Goal: Task Accomplishment & Management: Use online tool/utility

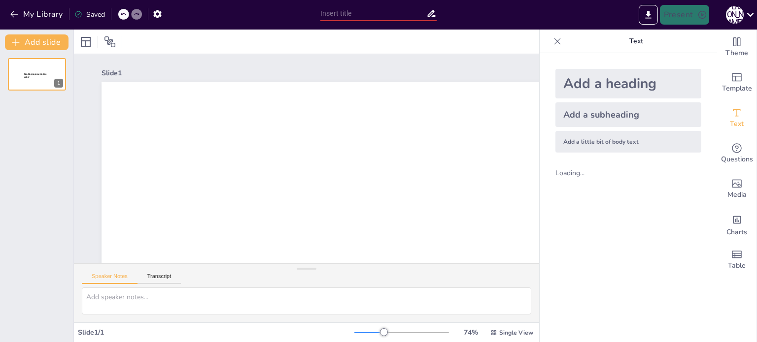
type input "New Sendsteps"
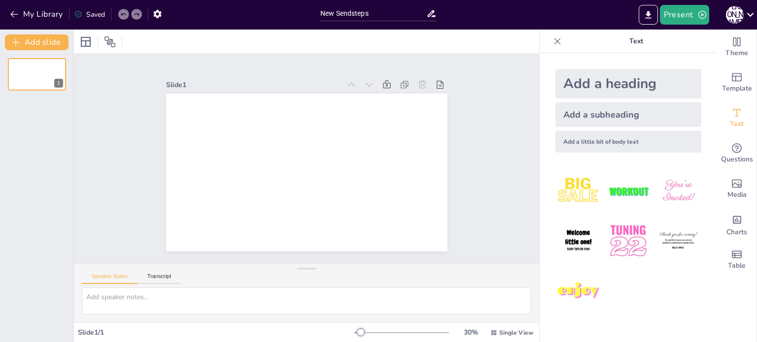
click at [599, 78] on div "Add a heading" at bounding box center [628, 84] width 146 height 30
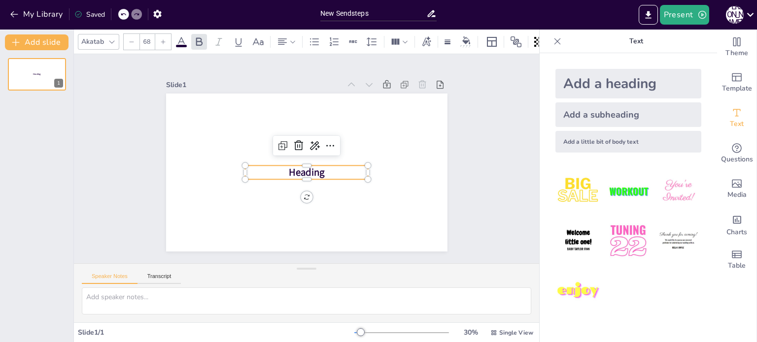
click at [299, 167] on span "Heading" at bounding box center [307, 173] width 36 height 14
click at [300, 168] on span "Heading" at bounding box center [307, 173] width 36 height 14
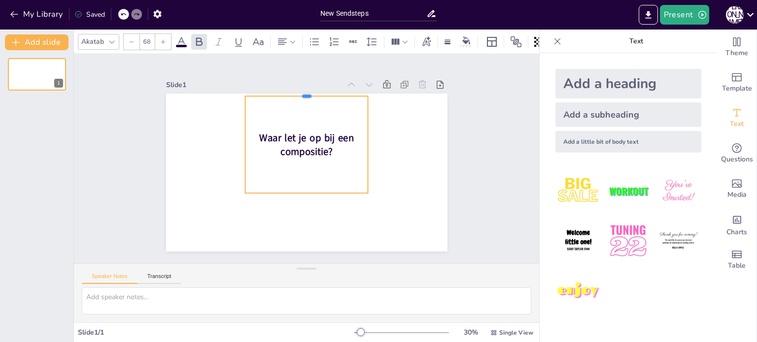
drag, startPoint x: 299, startPoint y: 161, endPoint x: 305, endPoint y: 91, distance: 69.8
click at [305, 91] on div at bounding box center [306, 92] width 123 height 8
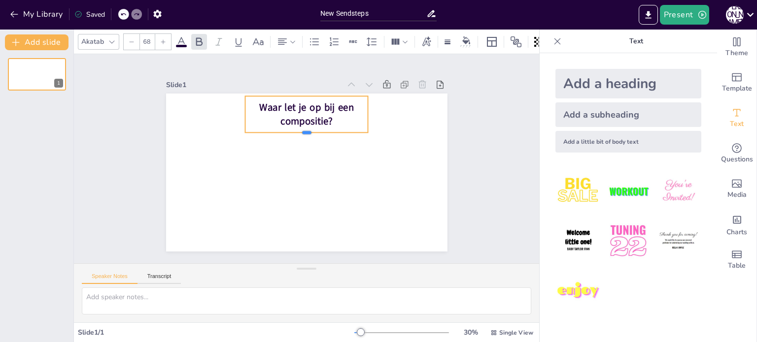
drag, startPoint x: 298, startPoint y: 191, endPoint x: 302, endPoint y: 131, distance: 60.7
click at [302, 133] on div at bounding box center [306, 137] width 123 height 8
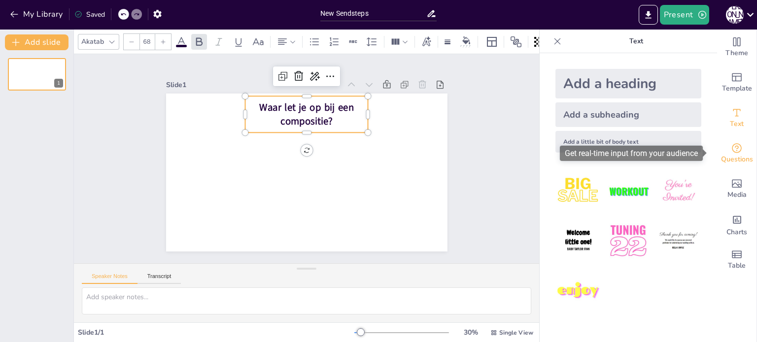
click at [731, 148] on icon "Get real-time input from your audience" at bounding box center [737, 148] width 12 height 12
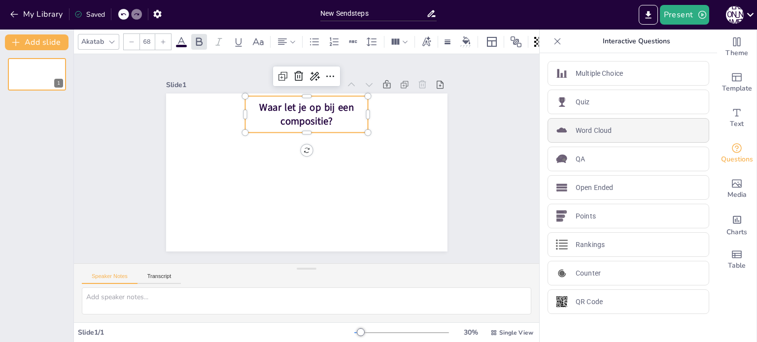
click at [598, 130] on p "Word Cloud" at bounding box center [593, 131] width 36 height 10
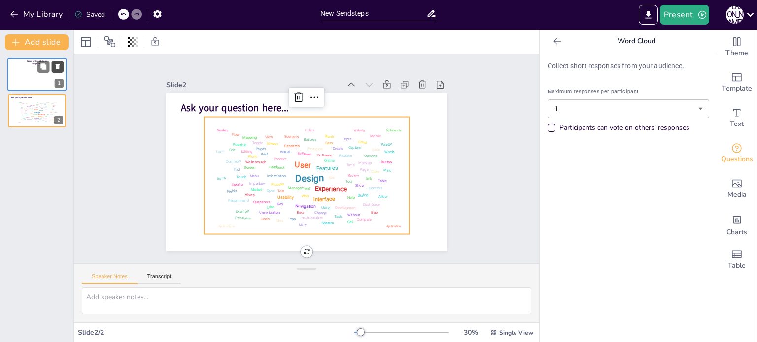
click at [57, 67] on icon at bounding box center [58, 66] width 4 height 5
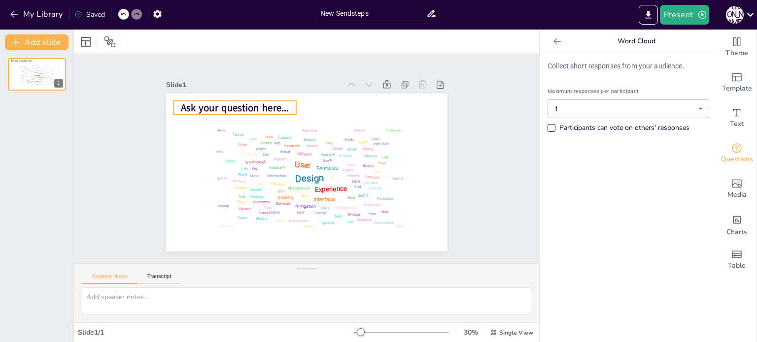
click at [181, 104] on span "Ask your question here..." at bounding box center [235, 108] width 108 height 14
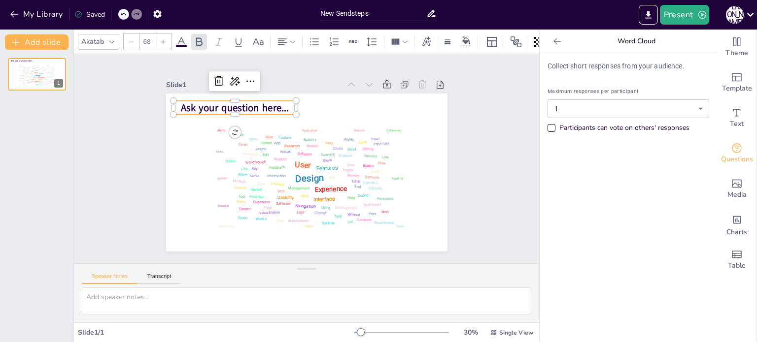
click at [200, 101] on span "Ask your question here..." at bounding box center [235, 108] width 108 height 14
click at [199, 103] on span "Ask your question here..." at bounding box center [235, 108] width 108 height 14
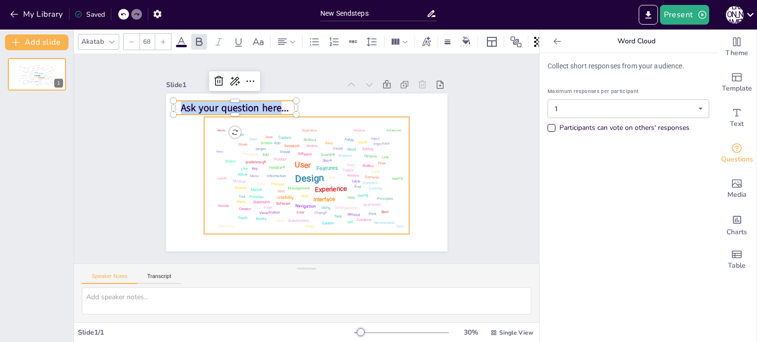
drag, startPoint x: 174, startPoint y: 104, endPoint x: 302, endPoint y: 118, distance: 129.4
click at [302, 118] on div "Design User Experience Interface Features Navigation Usability Test Process Inf…" at bounding box center [306, 173] width 281 height 158
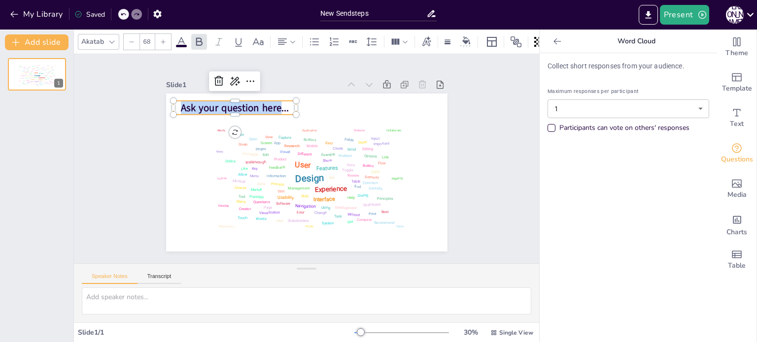
click at [205, 106] on span "Ask your question here..." at bounding box center [235, 108] width 108 height 14
click at [173, 105] on p "Ask your question here..." at bounding box center [234, 108] width 123 height 14
click at [255, 103] on span "Ask your question here..." at bounding box center [235, 108] width 108 height 14
click at [693, 110] on body "My Library Saved New Sendsteps Present [PERSON_NAME] Document fonts Akatab Popu…" at bounding box center [378, 171] width 757 height 342
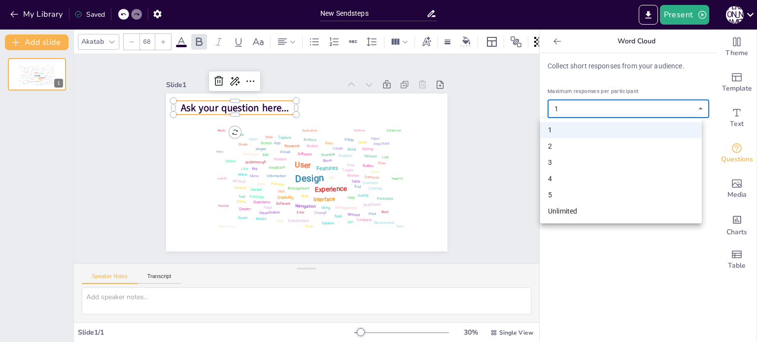
click at [642, 208] on li "Unlimited" at bounding box center [621, 211] width 162 height 16
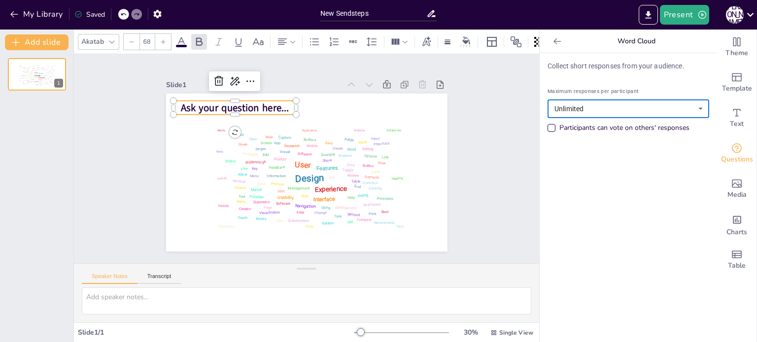
click at [247, 102] on span "Ask your question here..." at bounding box center [235, 108] width 108 height 14
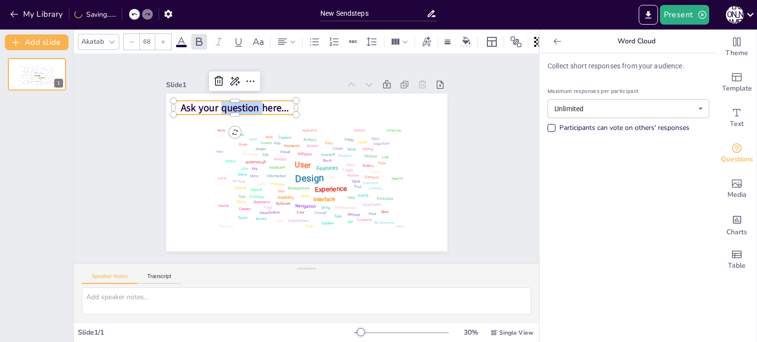
click at [247, 102] on span "Ask your question here..." at bounding box center [235, 108] width 108 height 14
click at [265, 103] on span "Ask your question here..." at bounding box center [235, 108] width 108 height 14
drag, startPoint x: 269, startPoint y: 108, endPoint x: 171, endPoint y: 101, distance: 98.3
click at [173, 101] on p "Ask your question here..." at bounding box center [234, 108] width 123 height 14
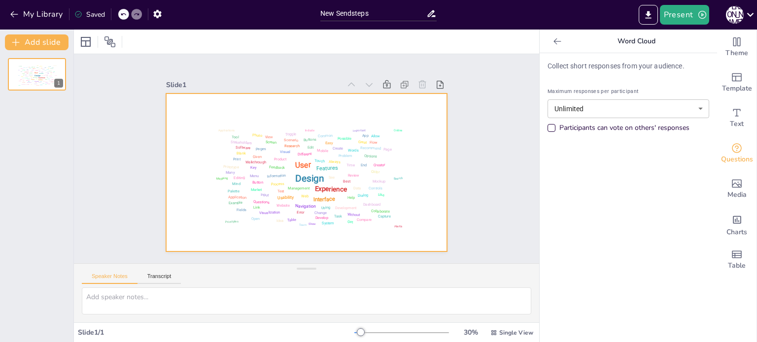
type input "1"
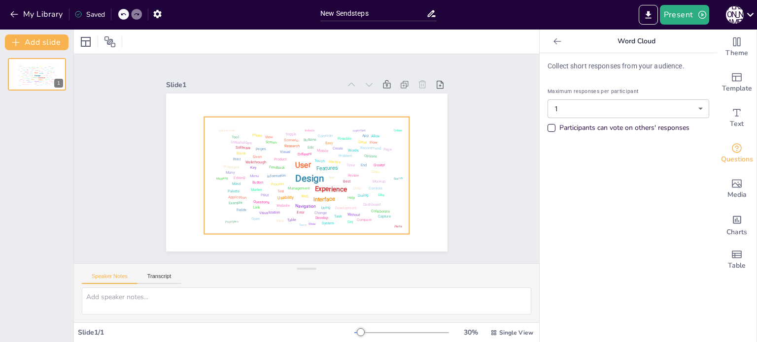
click at [237, 126] on div "Design User Experience Interface Features Navigation Usability Test Process Inf…" at bounding box center [306, 175] width 199 height 111
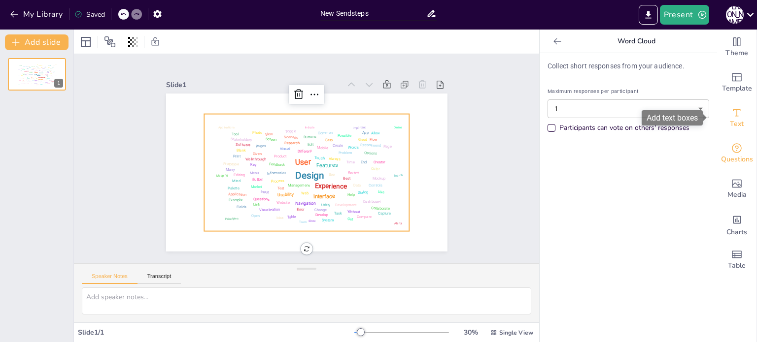
click at [731, 116] on icon "Add text boxes" at bounding box center [737, 113] width 12 height 12
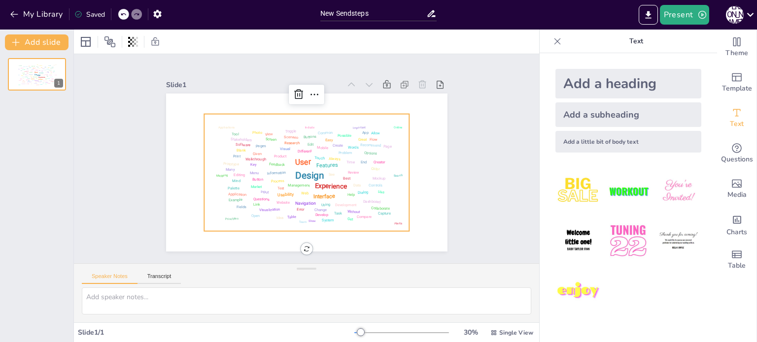
click at [595, 81] on div "Add a heading" at bounding box center [628, 84] width 146 height 30
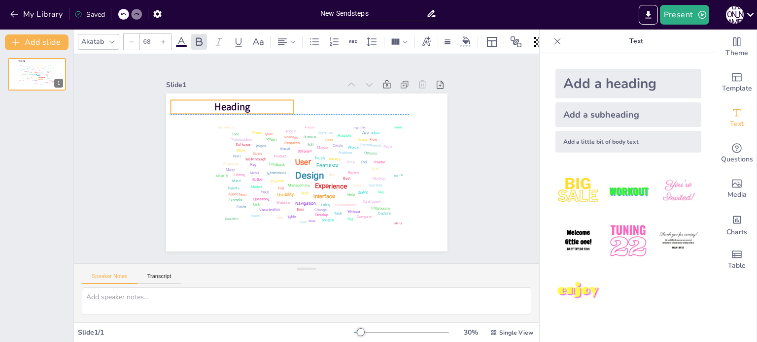
drag, startPoint x: 284, startPoint y: 170, endPoint x: 210, endPoint y: 103, distance: 99.8
click at [214, 103] on span "Heading" at bounding box center [232, 108] width 36 height 14
click at [214, 104] on span "Heading" at bounding box center [232, 108] width 36 height 14
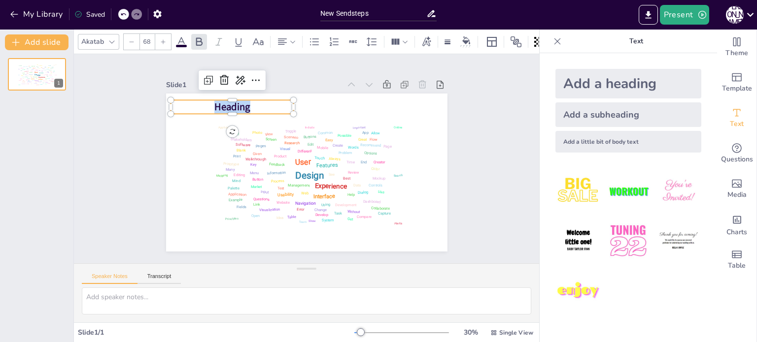
click at [214, 104] on span "Heading" at bounding box center [232, 108] width 36 height 14
click at [250, 78] on icon at bounding box center [256, 80] width 12 height 12
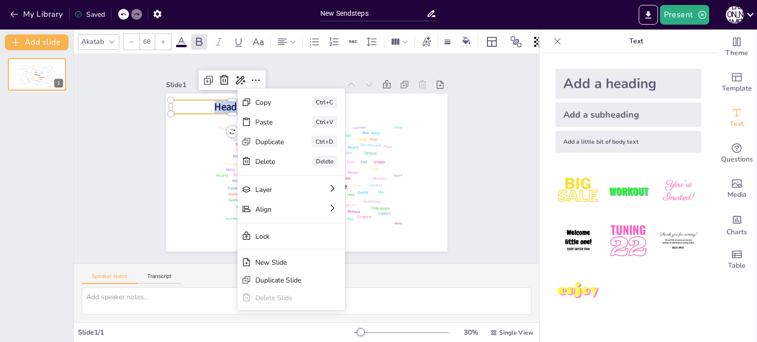
click at [214, 101] on span "Heading" at bounding box center [232, 108] width 36 height 14
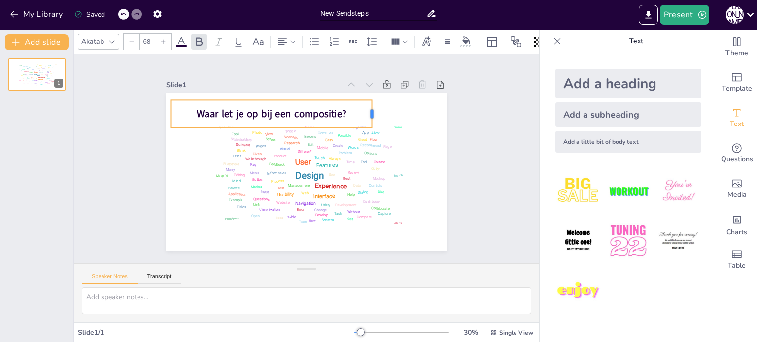
drag, startPoint x: 288, startPoint y: 108, endPoint x: 367, endPoint y: 104, distance: 78.4
click at [372, 104] on div at bounding box center [376, 114] width 8 height 28
drag, startPoint x: 233, startPoint y: 100, endPoint x: 256, endPoint y: 102, distance: 23.8
click at [260, 102] on div "Waar let je op bij een compositie?" at bounding box center [270, 114] width 201 height 28
click at [249, 102] on div "Waar let je op bij een compositie?" at bounding box center [270, 114] width 201 height 28
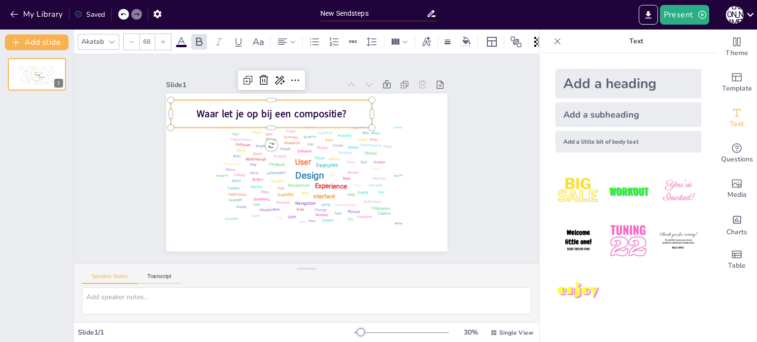
click at [244, 107] on span "Waar let je op bij een compositie?" at bounding box center [271, 114] width 150 height 14
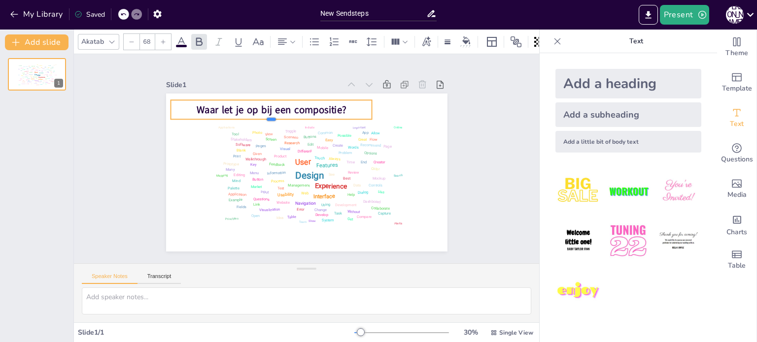
drag, startPoint x: 264, startPoint y: 124, endPoint x: 264, endPoint y: 116, distance: 8.4
click at [264, 120] on div at bounding box center [270, 124] width 201 height 8
click at [158, 13] on icon "button" at bounding box center [157, 14] width 10 height 10
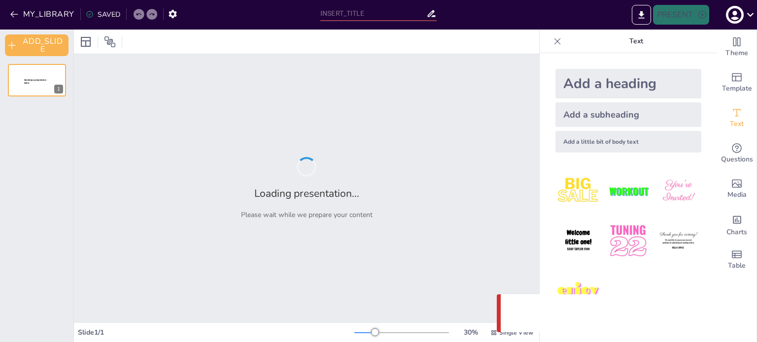
type input "New Sendsteps"
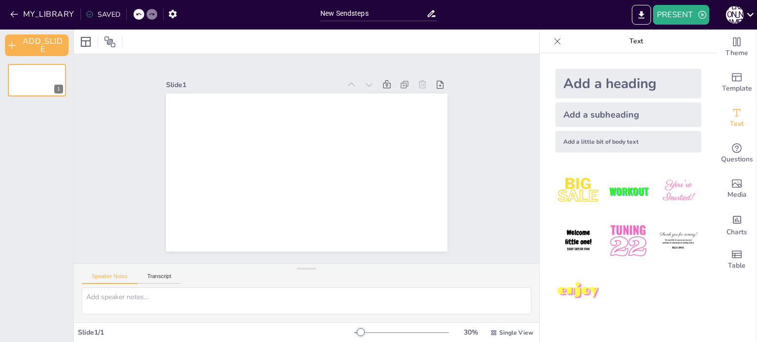
click at [750, 15] on icon at bounding box center [750, 15] width 7 height 4
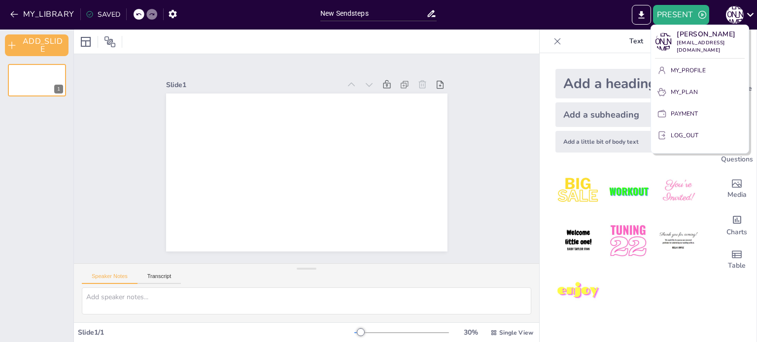
click at [683, 13] on div at bounding box center [378, 171] width 757 height 342
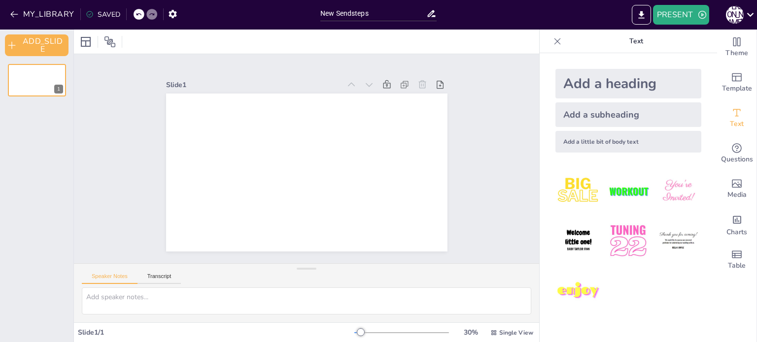
click at [683, 13] on button "PRESENT" at bounding box center [681, 15] width 56 height 20
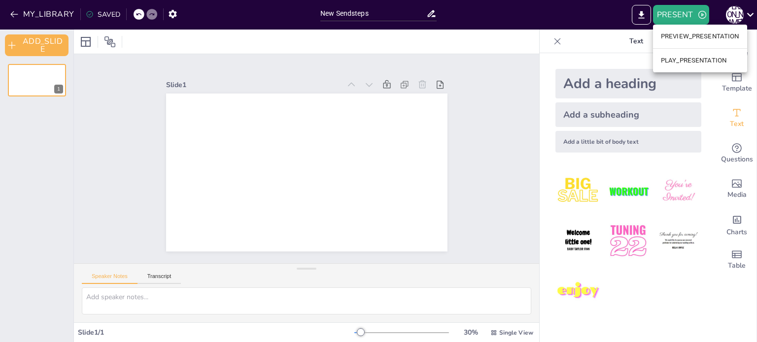
click at [694, 59] on li "PLAY_PRESENTATION" at bounding box center [700, 61] width 94 height 16
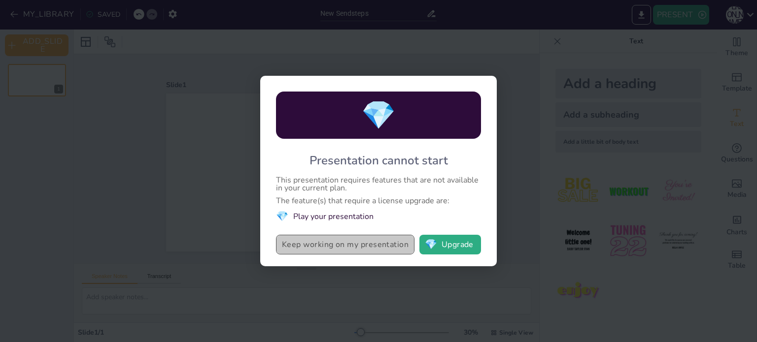
click at [390, 246] on button "Keep working on my presentation" at bounding box center [345, 245] width 138 height 20
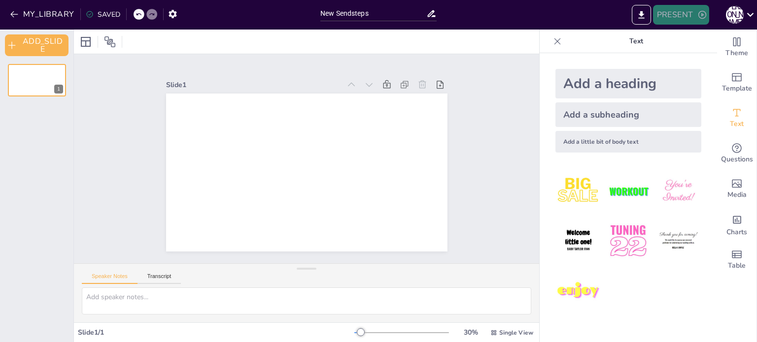
click at [658, 16] on button "PRESENT" at bounding box center [681, 15] width 56 height 20
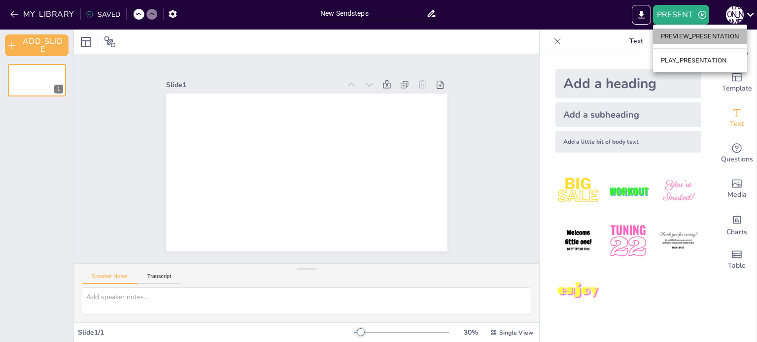
click at [667, 34] on li "PREVIEW_PRESENTATION" at bounding box center [700, 37] width 94 height 16
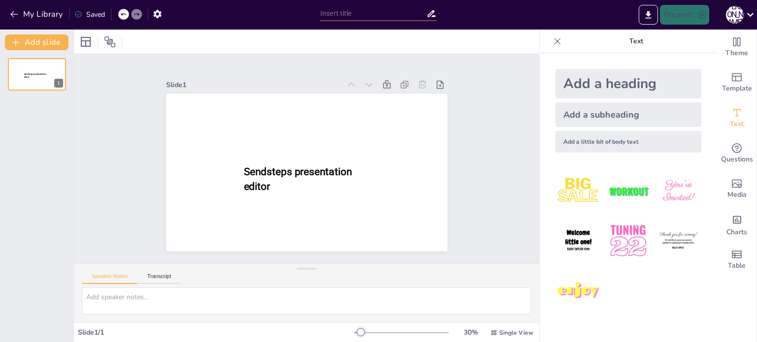
type input "New Sendsteps"
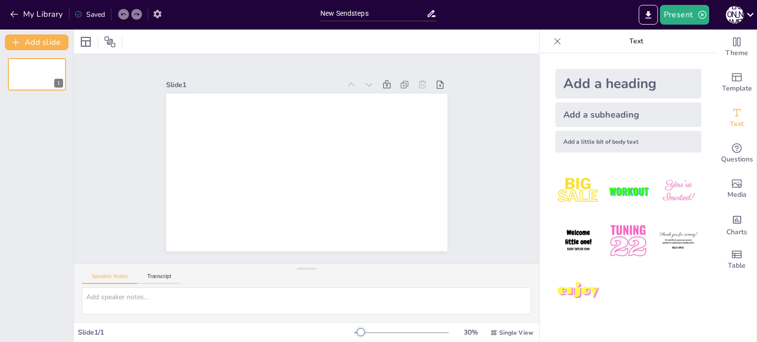
click at [159, 12] on icon "button" at bounding box center [157, 14] width 8 height 8
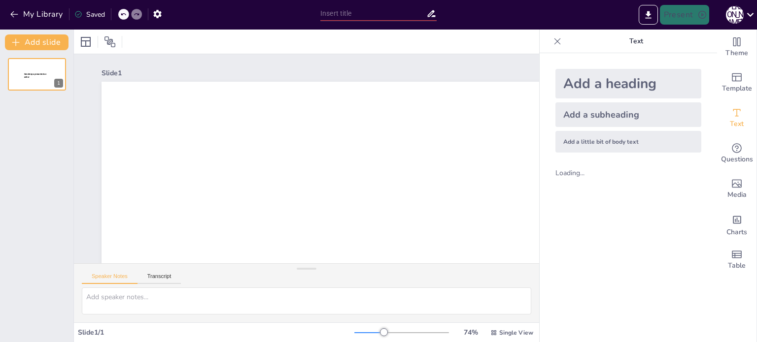
type input "New Sendsteps"
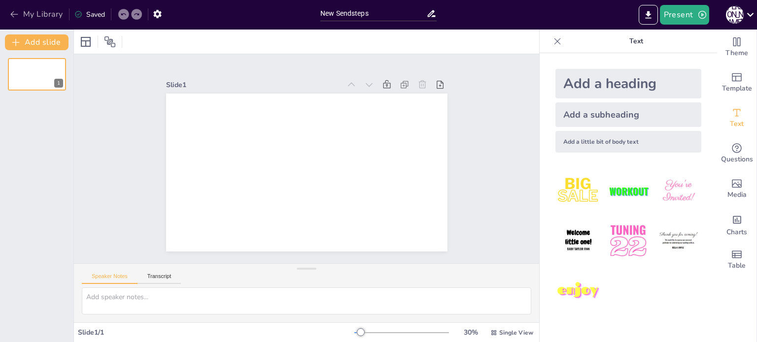
click at [26, 14] on button "My Library" at bounding box center [37, 14] width 60 height 16
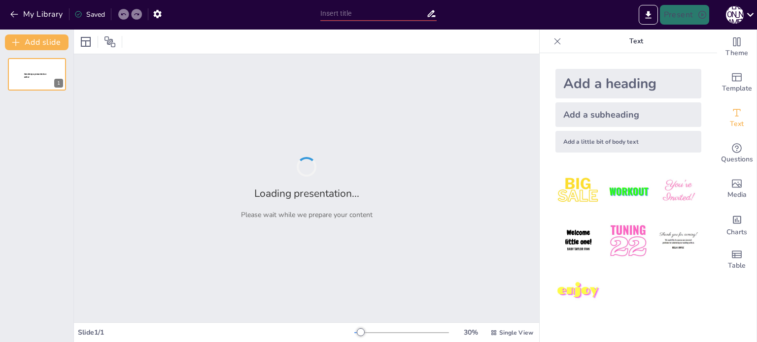
type input "New Sendsteps"
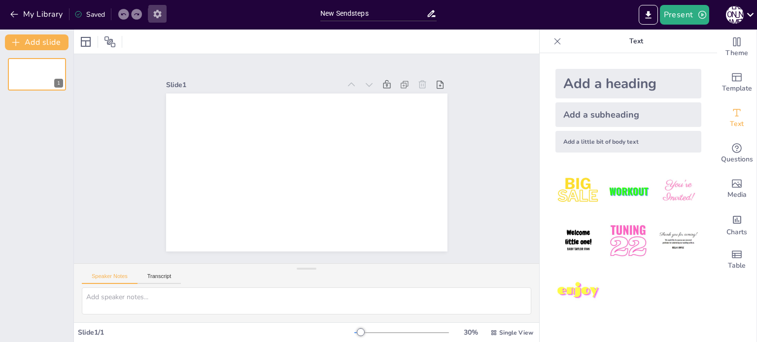
click at [158, 12] on icon "button" at bounding box center [157, 14] width 10 height 10
